Goal: Transaction & Acquisition: Purchase product/service

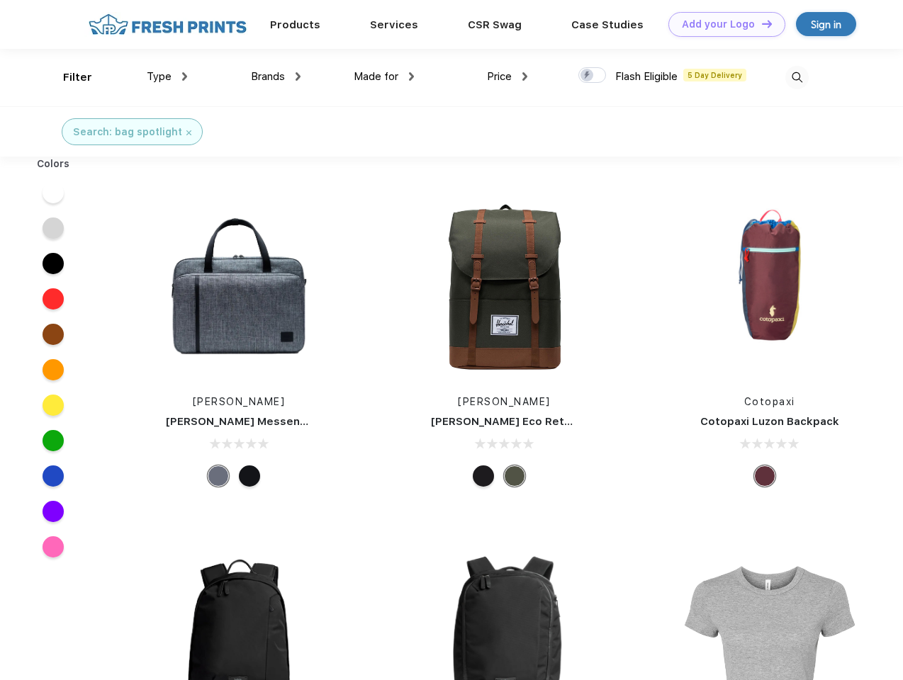
scroll to position [1, 0]
click at [721, 24] on link "Add your Logo Design Tool" at bounding box center [726, 24] width 117 height 25
click at [0, 0] on div "Design Tool" at bounding box center [0, 0] width 0 height 0
click at [760, 23] on link "Add your Logo Design Tool" at bounding box center [726, 24] width 117 height 25
click at [68, 77] on div "Filter" at bounding box center [77, 77] width 29 height 16
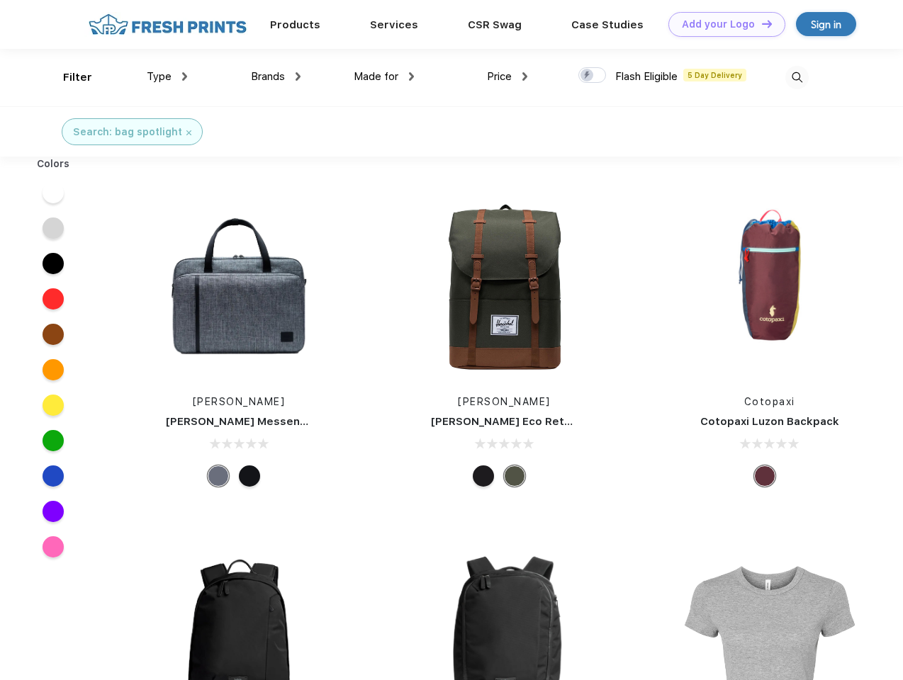
click at [167, 77] on span "Type" at bounding box center [159, 76] width 25 height 13
click at [276, 77] on span "Brands" at bounding box center [268, 76] width 34 height 13
click at [384, 77] on span "Made for" at bounding box center [376, 76] width 45 height 13
click at [507, 77] on span "Price" at bounding box center [499, 76] width 25 height 13
click at [592, 76] on div at bounding box center [592, 75] width 28 height 16
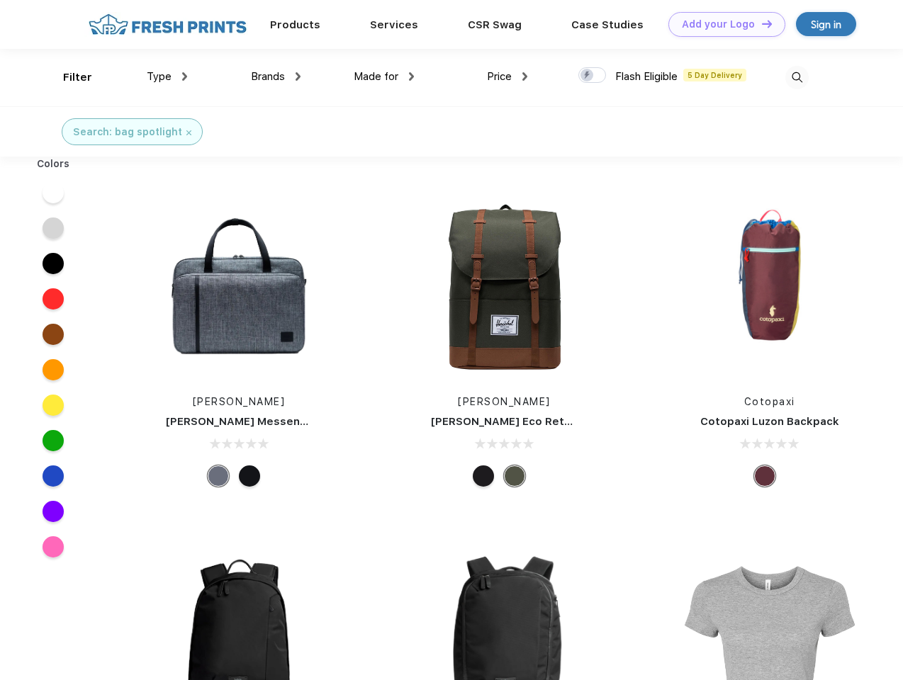
click at [587, 76] on input "checkbox" at bounding box center [582, 71] width 9 height 9
click at [797, 77] on img at bounding box center [796, 77] width 23 height 23
